Goal: Complete application form

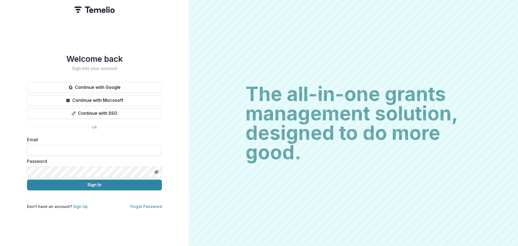
click at [67, 148] on input at bounding box center [94, 150] width 135 height 11
type input "**********"
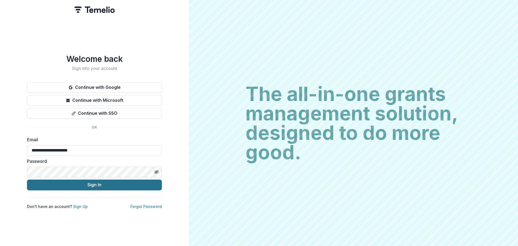
click at [102, 184] on button "Sign In" at bounding box center [94, 184] width 135 height 11
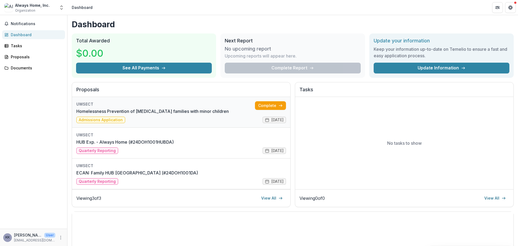
click at [120, 112] on link "Homelessness Prevention of low-income families with minor children" at bounding box center [152, 111] width 152 height 6
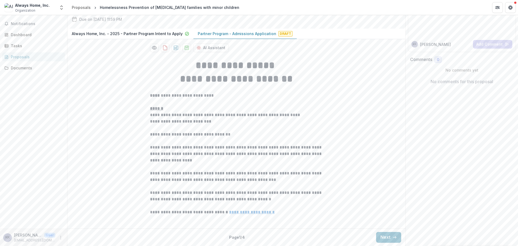
scroll to position [103, 0]
click at [392, 236] on icon "button" at bounding box center [394, 237] width 4 height 4
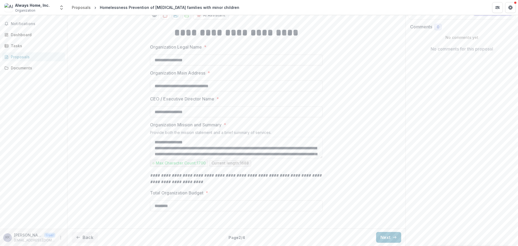
scroll to position [136, 0]
click at [387, 239] on button "Next" at bounding box center [388, 237] width 25 height 11
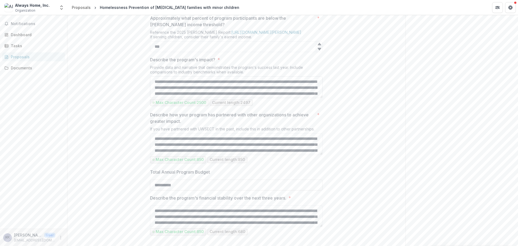
scroll to position [18, 0]
drag, startPoint x: 321, startPoint y: 154, endPoint x: 324, endPoint y: 156, distance: 3.6
click at [155, 98] on textarea "Describe the program's impact? *" at bounding box center [236, 87] width 173 height 22
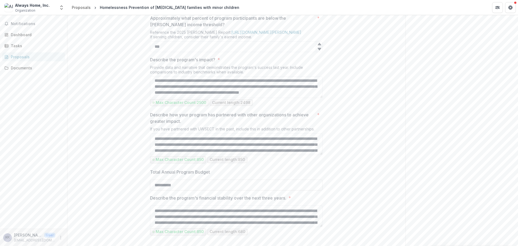
scroll to position [239, 0]
drag, startPoint x: 172, startPoint y: 136, endPoint x: 167, endPoint y: 138, distance: 5.0
click at [153, 98] on textarea "Describe the program's impact? *" at bounding box center [236, 87] width 173 height 22
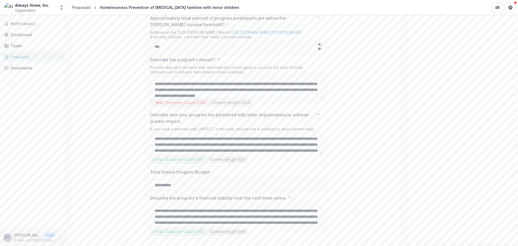
click at [317, 98] on textarea "Describe the program's impact? *" at bounding box center [236, 87] width 173 height 22
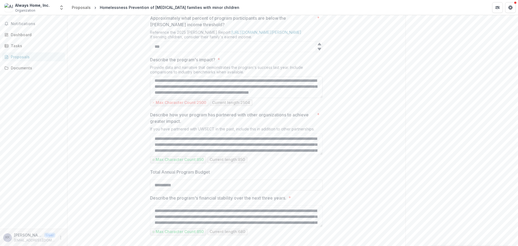
scroll to position [227, 0]
drag, startPoint x: 171, startPoint y: 147, endPoint x: 138, endPoint y: 146, distance: 32.9
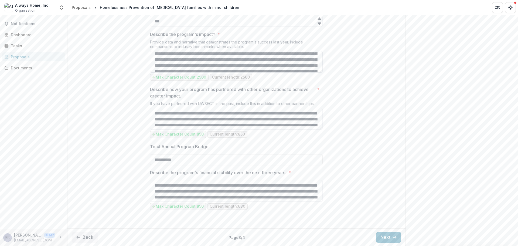
scroll to position [0, 0]
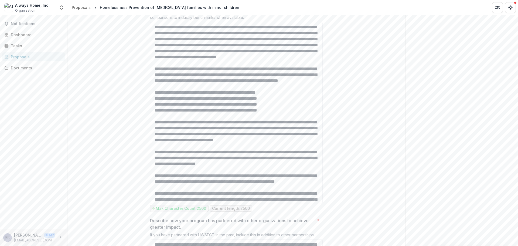
drag, startPoint x: 321, startPoint y: 98, endPoint x: 318, endPoint y: 257, distance: 159.4
click at [318, 245] on html "**********" at bounding box center [259, 123] width 518 height 246
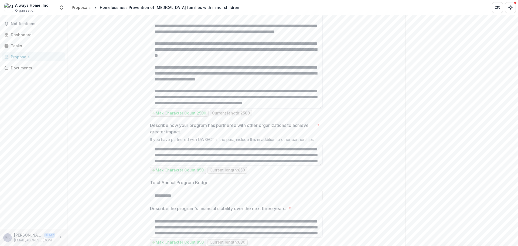
scroll to position [649, 0]
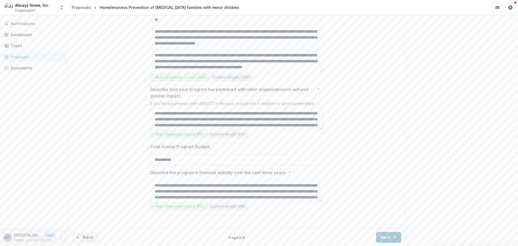
type textarea "**********"
drag, startPoint x: 319, startPoint y: 152, endPoint x: 320, endPoint y: 165, distance: 13.8
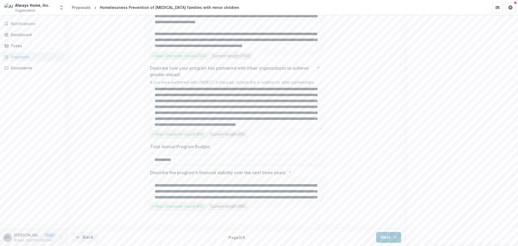
scroll to position [0, 0]
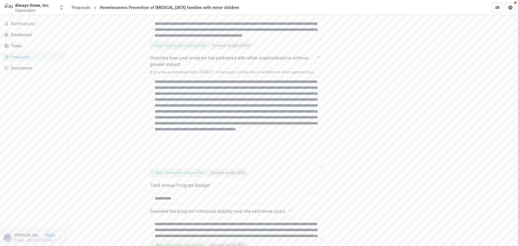
drag, startPoint x: 321, startPoint y: 153, endPoint x: 324, endPoint y: 222, distance: 69.6
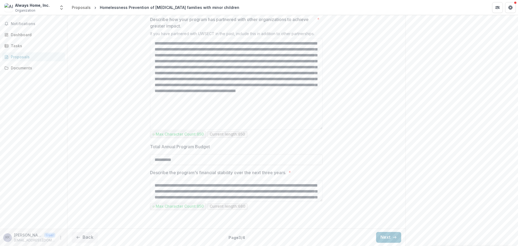
scroll to position [37, 0]
drag, startPoint x: 320, startPoint y: 199, endPoint x: 320, endPoint y: 212, distance: 12.7
click at [320, 199] on textarea "**********" at bounding box center [236, 191] width 173 height 22
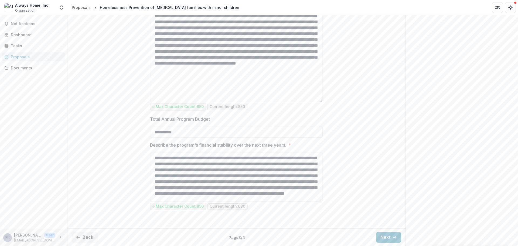
scroll to position [0, 0]
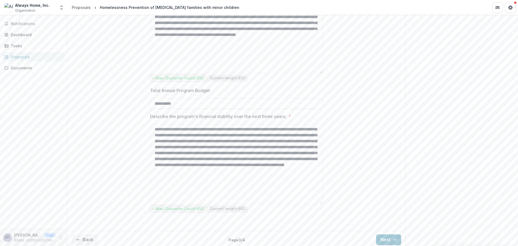
drag, startPoint x: 320, startPoint y: 200, endPoint x: 324, endPoint y: 258, distance: 58.6
click at [324, 245] on html "**********" at bounding box center [259, 123] width 518 height 246
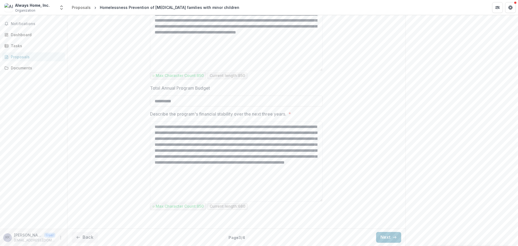
scroll to position [797, 0]
type textarea "**********"
click at [177, 105] on input "**********" at bounding box center [236, 100] width 173 height 11
click at [250, 199] on textarea "**********" at bounding box center [236, 161] width 173 height 80
click at [178, 104] on input "**********" at bounding box center [236, 100] width 173 height 11
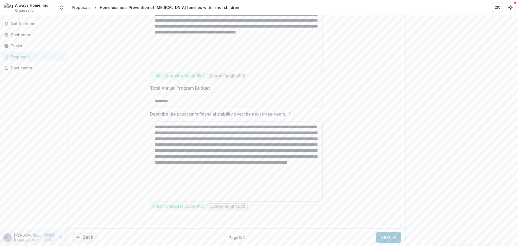
type input "********"
click at [217, 190] on textarea "**********" at bounding box center [236, 161] width 173 height 80
drag, startPoint x: 256, startPoint y: 155, endPoint x: 204, endPoint y: 154, distance: 52.0
click at [204, 154] on textarea "**********" at bounding box center [236, 161] width 173 height 80
type textarea "**********"
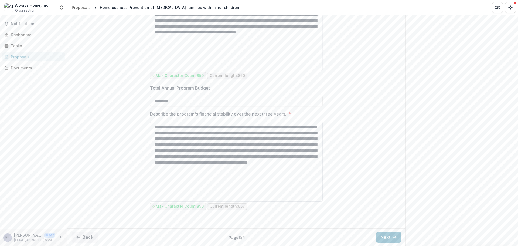
click at [236, 180] on textarea "**********" at bounding box center [236, 161] width 173 height 80
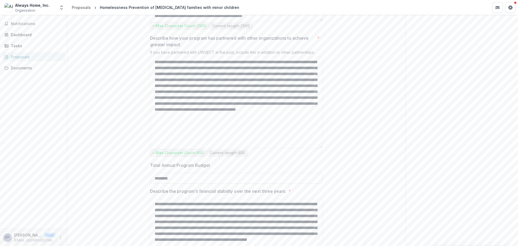
scroll to position [802, 0]
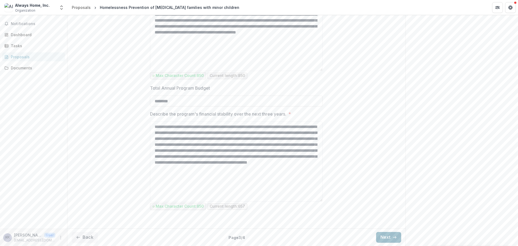
click at [388, 238] on button "Next" at bounding box center [388, 237] width 25 height 11
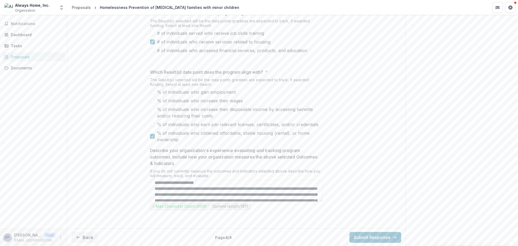
scroll to position [26, 0]
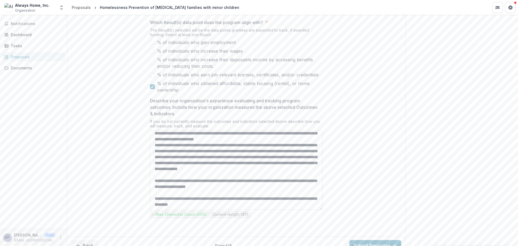
drag, startPoint x: 321, startPoint y: 201, endPoint x: 315, endPoint y: 245, distance: 44.6
click at [319, 245] on html "**********" at bounding box center [259, 123] width 518 height 246
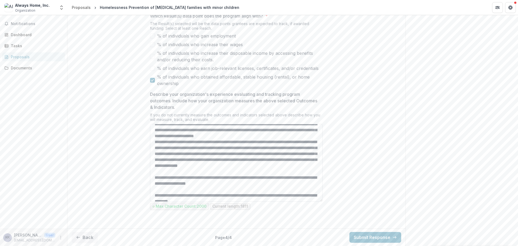
scroll to position [0, 0]
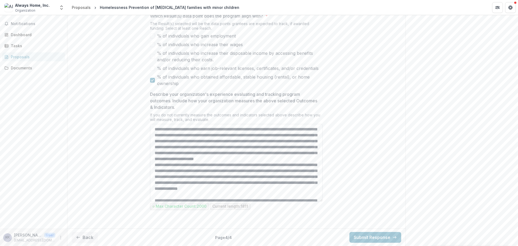
click at [308, 160] on textarea "Describe your organization's experience evaluating and tracking program outcome…" at bounding box center [236, 163] width 173 height 78
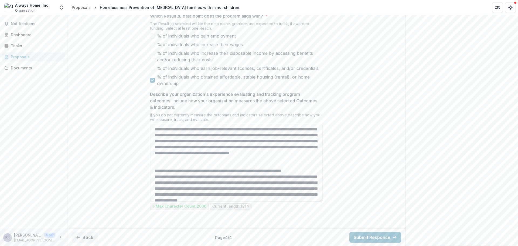
click at [310, 162] on textarea "Describe your organization's experience evaluating and tracking program outcome…" at bounding box center [236, 163] width 173 height 78
click at [158, 167] on textarea "Describe your organization's experience evaluating and tracking program outcome…" at bounding box center [236, 163] width 173 height 78
click at [214, 168] on textarea "Describe your organization's experience evaluating and tracking program outcome…" at bounding box center [236, 163] width 173 height 78
paste textarea "**********"
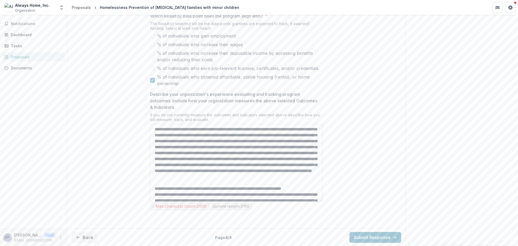
drag, startPoint x: 221, startPoint y: 190, endPoint x: 225, endPoint y: 185, distance: 7.1
click at [225, 185] on textarea "Describe your organization's experience evaluating and tracking program outcome…" at bounding box center [236, 163] width 173 height 78
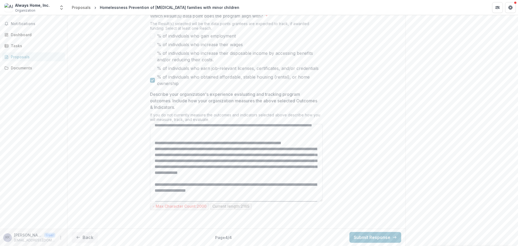
scroll to position [54, 0]
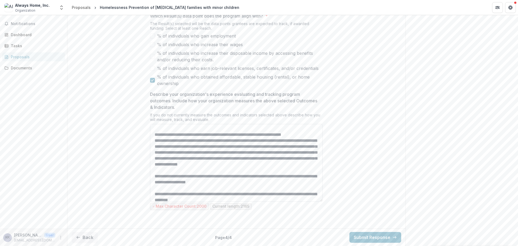
click at [172, 146] on textarea "Describe your organization's experience evaluating and tracking program outcome…" at bounding box center [236, 163] width 173 height 78
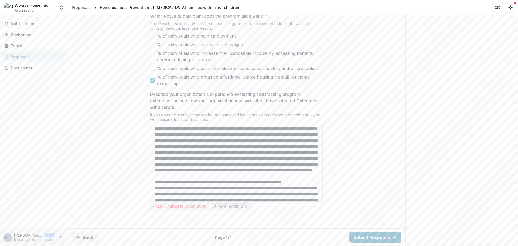
scroll to position [0, 0]
click at [223, 191] on textarea "Describe your organization's experience evaluating and tracking program outcome…" at bounding box center [236, 163] width 173 height 78
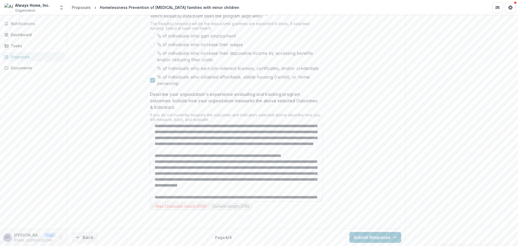
scroll to position [54, 0]
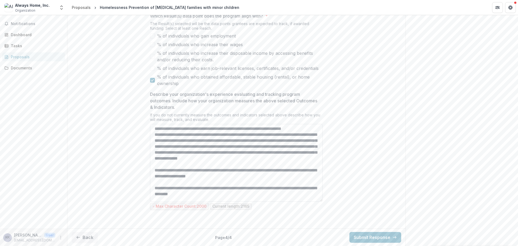
drag, startPoint x: 247, startPoint y: 149, endPoint x: 223, endPoint y: 148, distance: 24.5
click at [223, 148] on textarea "Describe your organization's experience evaluating and tracking program outcome…" at bounding box center [236, 163] width 173 height 78
click at [287, 149] on textarea "Describe your organization's experience evaluating and tracking program outcome…" at bounding box center [236, 163] width 173 height 78
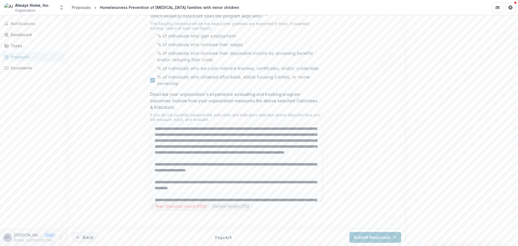
drag, startPoint x: 288, startPoint y: 154, endPoint x: 278, endPoint y: 154, distance: 9.4
click at [278, 154] on textarea "Describe your organization's experience evaluating and tracking program outcome…" at bounding box center [236, 163] width 173 height 78
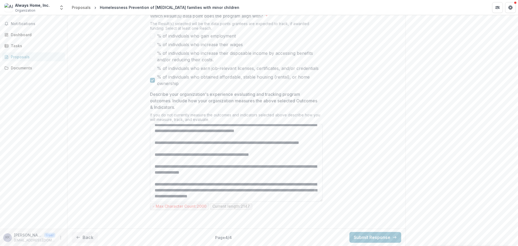
scroll to position [164, 0]
drag, startPoint x: 194, startPoint y: 186, endPoint x: 160, endPoint y: 185, distance: 33.7
click at [160, 185] on textarea "Describe your organization's experience evaluating and tracking program outcome…" at bounding box center [236, 163] width 173 height 78
drag, startPoint x: 227, startPoint y: 187, endPoint x: 211, endPoint y: 187, distance: 15.4
click at [211, 187] on textarea "Describe your organization's experience evaluating and tracking program outcome…" at bounding box center [236, 163] width 173 height 78
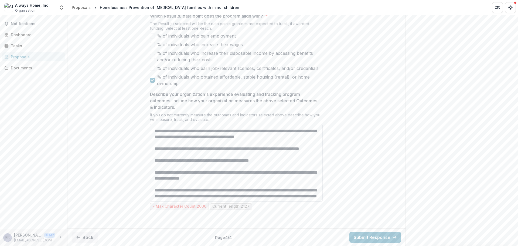
drag, startPoint x: 236, startPoint y: 192, endPoint x: 229, endPoint y: 192, distance: 6.7
click at [229, 192] on textarea "Describe your organization's experience evaluating and tracking program outcome…" at bounding box center [236, 163] width 173 height 78
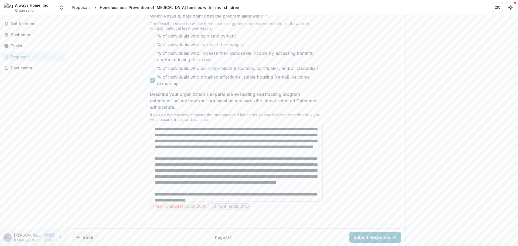
scroll to position [0, 0]
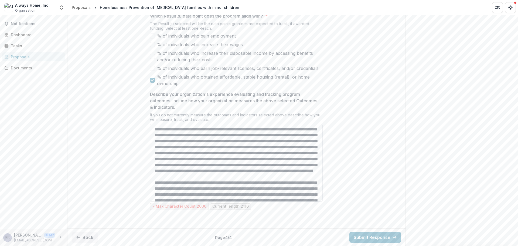
drag, startPoint x: 210, startPoint y: 131, endPoint x: 205, endPoint y: 130, distance: 5.8
click at [205, 130] on textarea "Describe your organization's experience evaluating and tracking program outcome…" at bounding box center [236, 163] width 173 height 78
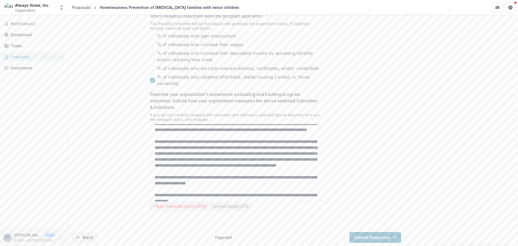
scroll to position [54, 0]
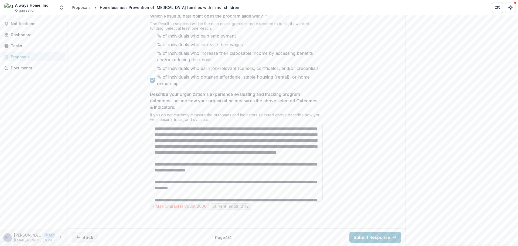
click at [186, 149] on textarea "Describe your organization's experience evaluating and tracking program outcome…" at bounding box center [236, 163] width 173 height 78
drag, startPoint x: 283, startPoint y: 166, endPoint x: 261, endPoint y: 167, distance: 21.3
click at [261, 167] on textarea "Describe your organization's experience evaluating and tracking program outcome…" at bounding box center [236, 163] width 173 height 78
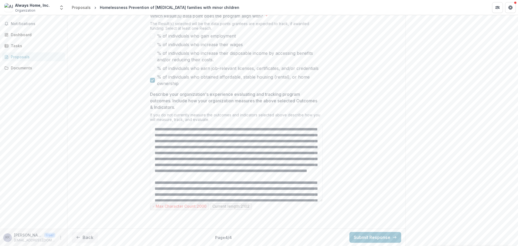
scroll to position [349, 0]
drag, startPoint x: 182, startPoint y: 131, endPoint x: 145, endPoint y: 132, distance: 36.7
click at [146, 132] on div "**********" at bounding box center [236, 16] width 181 height 419
click at [181, 132] on textarea "Describe your organization's experience evaluating and tracking program outcome…" at bounding box center [236, 163] width 173 height 78
click at [274, 137] on textarea "Describe your organization's experience evaluating and tracking program outcome…" at bounding box center [236, 163] width 173 height 78
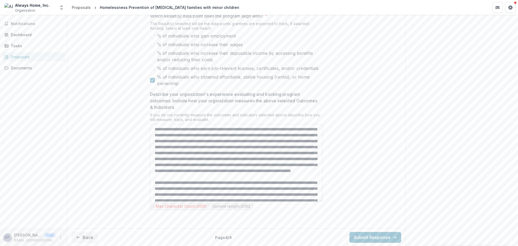
drag, startPoint x: 296, startPoint y: 143, endPoint x: 307, endPoint y: 143, distance: 11.6
click at [307, 143] on textarea "Describe your organization's experience evaluating and tracking program outcome…" at bounding box center [236, 163] width 173 height 78
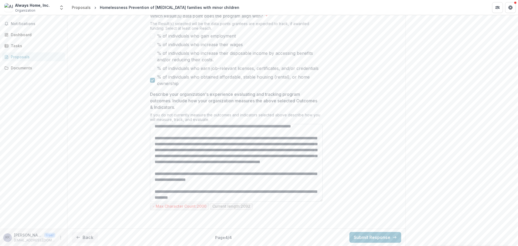
scroll to position [54, 0]
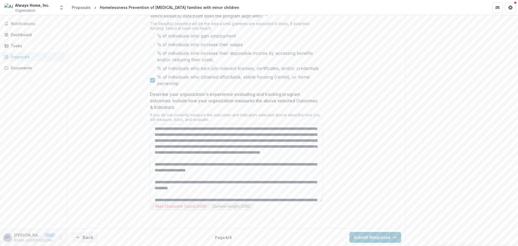
click at [185, 148] on textarea "Describe your organization's experience evaluating and tracking program outcome…" at bounding box center [236, 163] width 173 height 78
drag, startPoint x: 198, startPoint y: 156, endPoint x: 191, endPoint y: 155, distance: 7.0
click at [191, 155] on textarea "Describe your organization's experience evaluating and tracking program outcome…" at bounding box center [236, 163] width 173 height 78
click at [269, 160] on textarea "Describe your organization's experience evaluating and tracking program outcome…" at bounding box center [236, 163] width 173 height 78
click at [153, 166] on textarea "Describe your organization's experience evaluating and tracking program outcome…" at bounding box center [236, 163] width 173 height 78
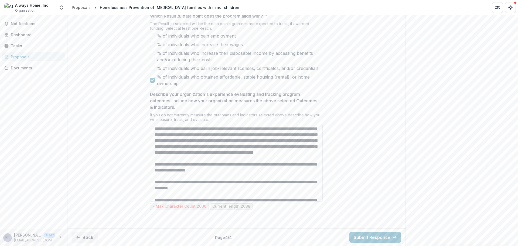
click at [173, 166] on textarea "Describe your organization's experience evaluating and tracking program outcome…" at bounding box center [236, 163] width 173 height 78
drag, startPoint x: 287, startPoint y: 165, endPoint x: 293, endPoint y: 166, distance: 5.5
click at [291, 165] on textarea "Describe your organization's experience evaluating and tracking program outcome…" at bounding box center [236, 163] width 173 height 78
click at [300, 167] on textarea "Describe your organization's experience evaluating and tracking program outcome…" at bounding box center [236, 163] width 173 height 78
drag, startPoint x: 172, startPoint y: 173, endPoint x: 184, endPoint y: 171, distance: 12.0
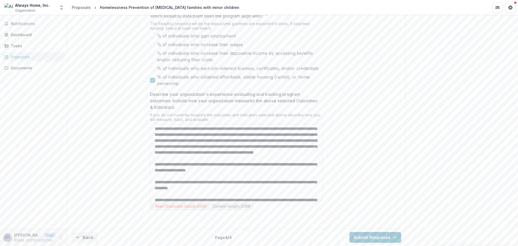
click at [174, 173] on textarea "Describe your organization's experience evaluating and tracking program outcome…" at bounding box center [236, 163] width 173 height 78
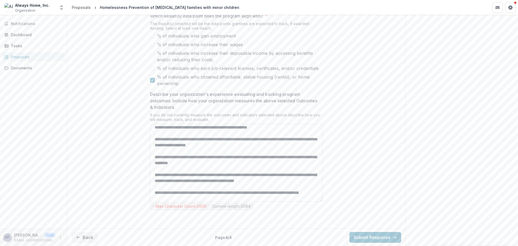
scroll to position [81, 0]
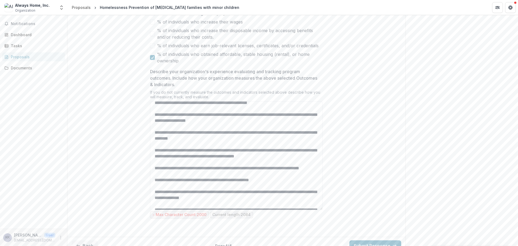
drag, startPoint x: 321, startPoint y: 227, endPoint x: 322, endPoint y: 257, distance: 30.2
click at [322, 245] on html "**********" at bounding box center [259, 123] width 518 height 246
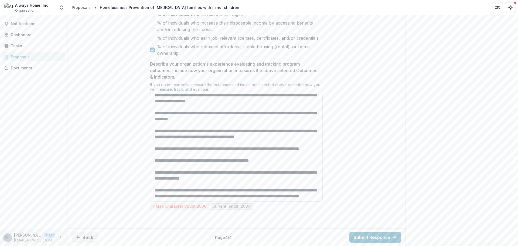
scroll to position [134, 0]
drag, startPoint x: 212, startPoint y: 190, endPoint x: 204, endPoint y: 190, distance: 8.1
click at [204, 190] on textarea "Describe your organization's experience evaluating and tracking program outcome…" at bounding box center [236, 148] width 173 height 108
click at [235, 110] on textarea "Describe your organization's experience evaluating and tracking program outcome…" at bounding box center [236, 148] width 173 height 108
click at [162, 113] on textarea "Describe your organization's experience evaluating and tracking program outcome…" at bounding box center [236, 148] width 173 height 108
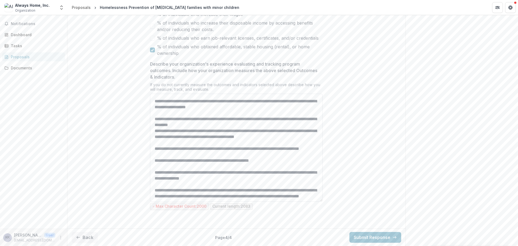
scroll to position [128, 0]
click at [159, 131] on textarea "Describe your organization's experience evaluating and tracking program outcome…" at bounding box center [236, 148] width 173 height 108
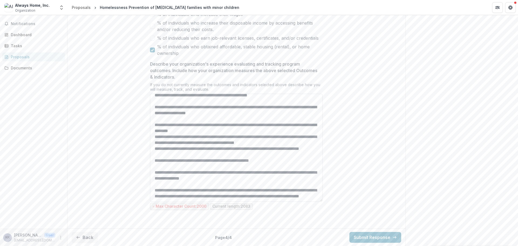
scroll to position [122, 0]
click at [159, 148] on textarea "Describe your organization's experience evaluating and tracking program outcome…" at bounding box center [236, 148] width 173 height 108
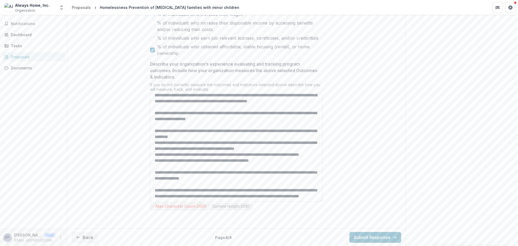
scroll to position [116, 0]
drag, startPoint x: 212, startPoint y: 191, endPoint x: 204, endPoint y: 190, distance: 8.4
click at [204, 190] on textarea "Describe your organization's experience evaluating and tracking program outcome…" at bounding box center [236, 148] width 173 height 108
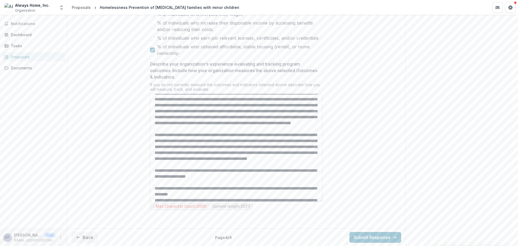
scroll to position [27, 0]
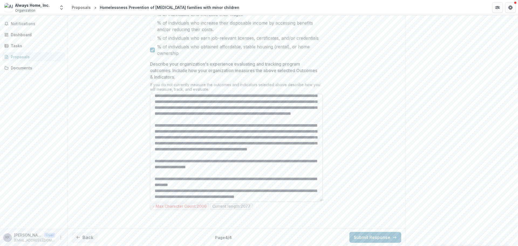
drag, startPoint x: 185, startPoint y: 143, endPoint x: 179, endPoint y: 142, distance: 6.0
click at [179, 142] on textarea "Describe your organization's experience evaluating and tracking program outcome…" at bounding box center [236, 148] width 173 height 108
drag, startPoint x: 263, startPoint y: 149, endPoint x: 267, endPoint y: 144, distance: 7.3
click at [269, 144] on textarea "Describe your organization's experience evaluating and tracking program outcome…" at bounding box center [236, 148] width 173 height 108
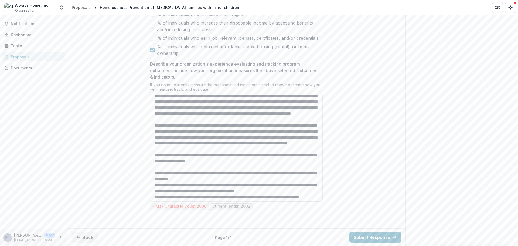
click at [186, 150] on textarea "Describe your organization's experience evaluating and tracking program outcome…" at bounding box center [236, 148] width 173 height 108
click at [240, 156] on textarea "Describe your organization's experience evaluating and tracking program outcome…" at bounding box center [236, 148] width 173 height 108
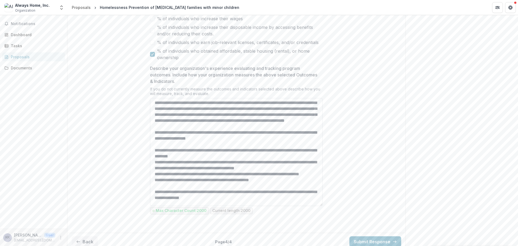
scroll to position [108, 0]
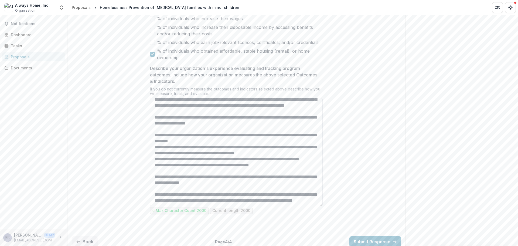
click at [162, 170] on textarea "Describe your organization's experience evaluating and tracking program outcome…" at bounding box center [236, 152] width 173 height 108
type textarea "**********"
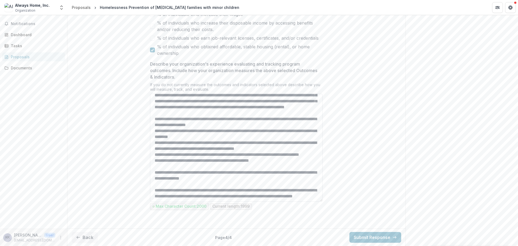
scroll to position [381, 0]
click at [182, 150] on textarea "Describe your organization's experience evaluating and tracking program outcome…" at bounding box center [236, 148] width 173 height 108
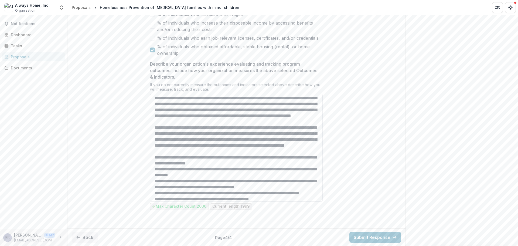
scroll to position [0, 0]
